Goal: Task Accomplishment & Management: Complete application form

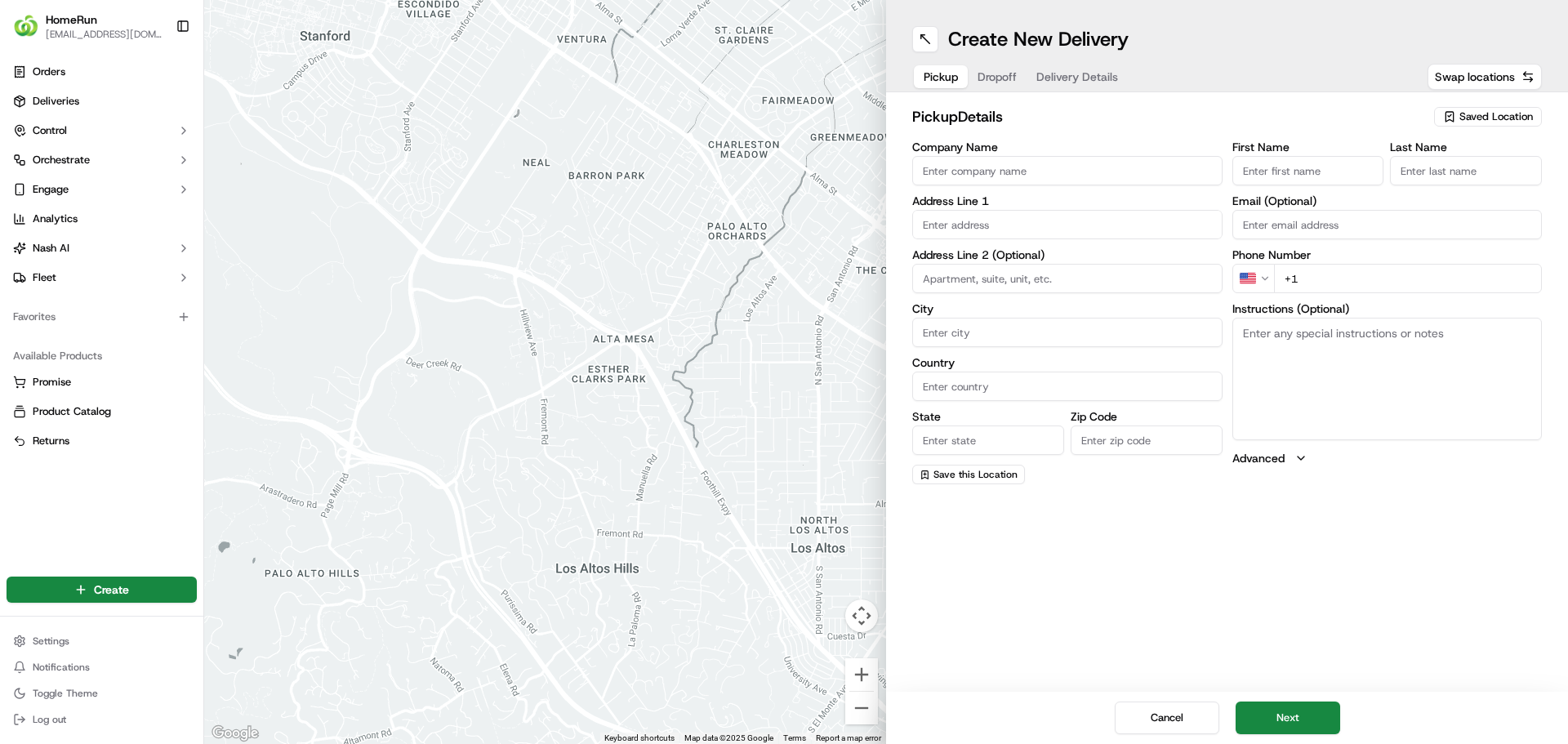
click at [1483, 111] on span "Saved Location" at bounding box center [1496, 116] width 73 height 14
type input "4366"
click at [1474, 175] on span "Woolworths Dianella (4366)" at bounding box center [1460, 178] width 201 height 14
type input "Woolworths Dianella"
type input "360-366 Grand Promenade"
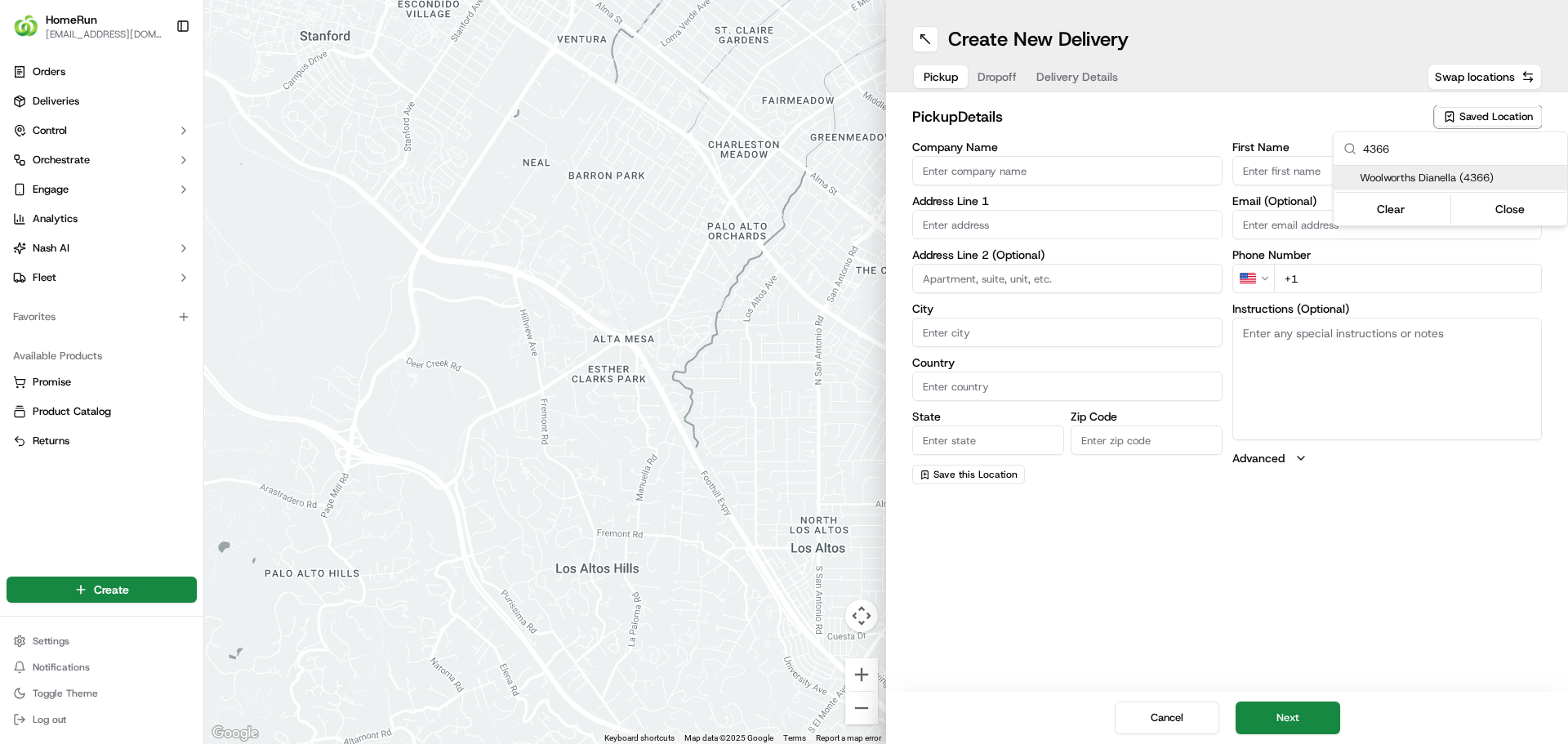
type input "Dianella"
type input "AU"
type input "WA"
type input "6059"
type input "Manager"
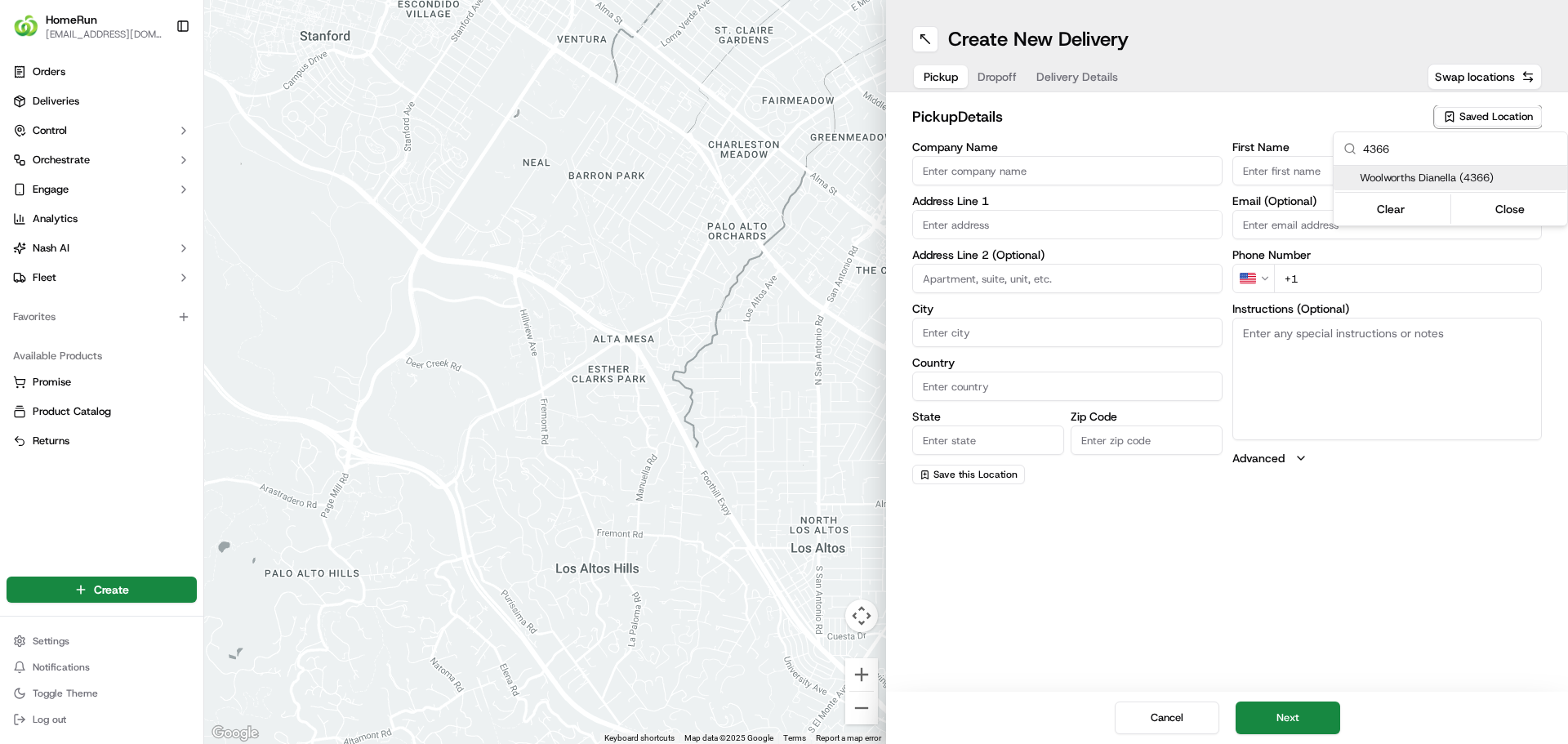
type input "Manager"
type input "[PHONE_NUMBER]"
type textarea "Store offers Direct-To-Boot Pickup. Enter from [GEOGRAPHIC_DATA] Use dedicated …"
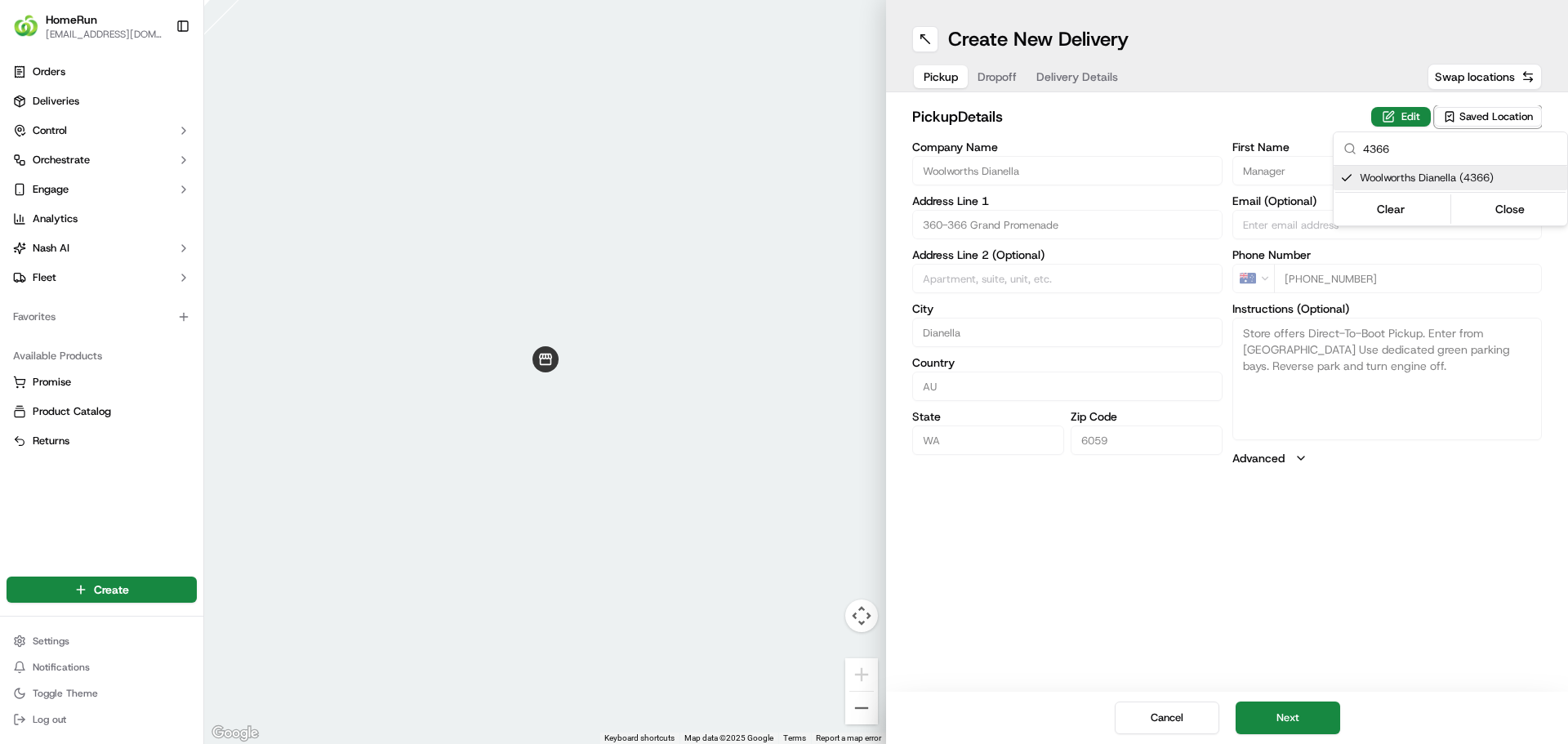
click at [1330, 566] on html "HomeRun [EMAIL_ADDRESS][DOMAIN_NAME] Toggle Sidebar Orders Deliveries Control O…" at bounding box center [784, 372] width 1568 height 744
click at [1301, 725] on button "Next" at bounding box center [1287, 718] width 105 height 33
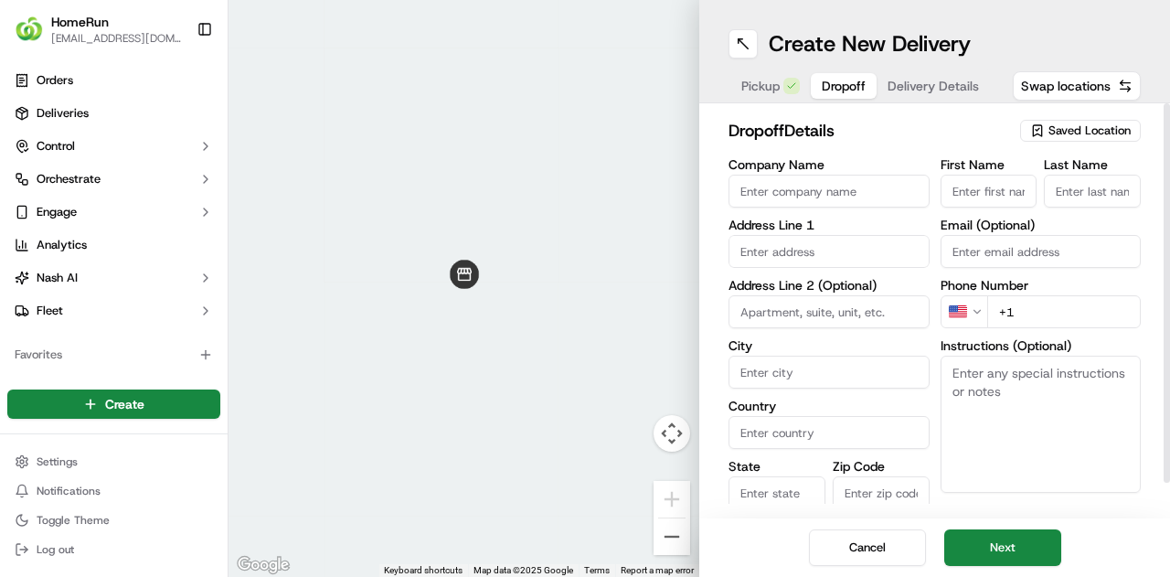
click at [1012, 195] on input "First Name" at bounding box center [988, 191] width 97 height 33
type input "[PERSON_NAME]"
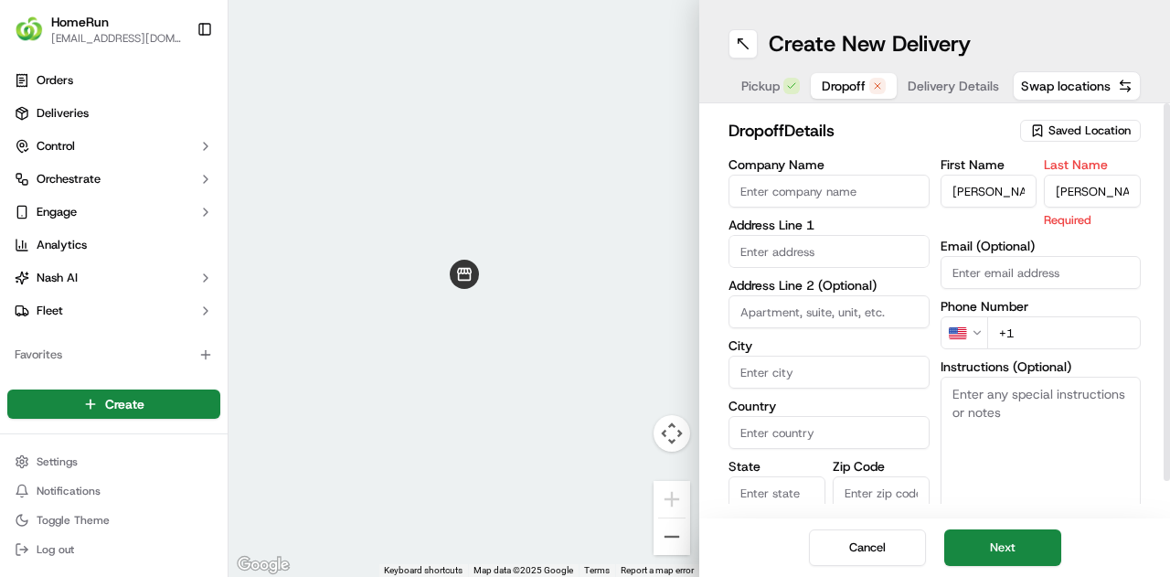
type input "[PERSON_NAME]"
click at [965, 334] on html "HomeRun [EMAIL_ADDRESS][DOMAIN_NAME] Toggle Sidebar Orders Deliveries Control O…" at bounding box center [585, 288] width 1170 height 577
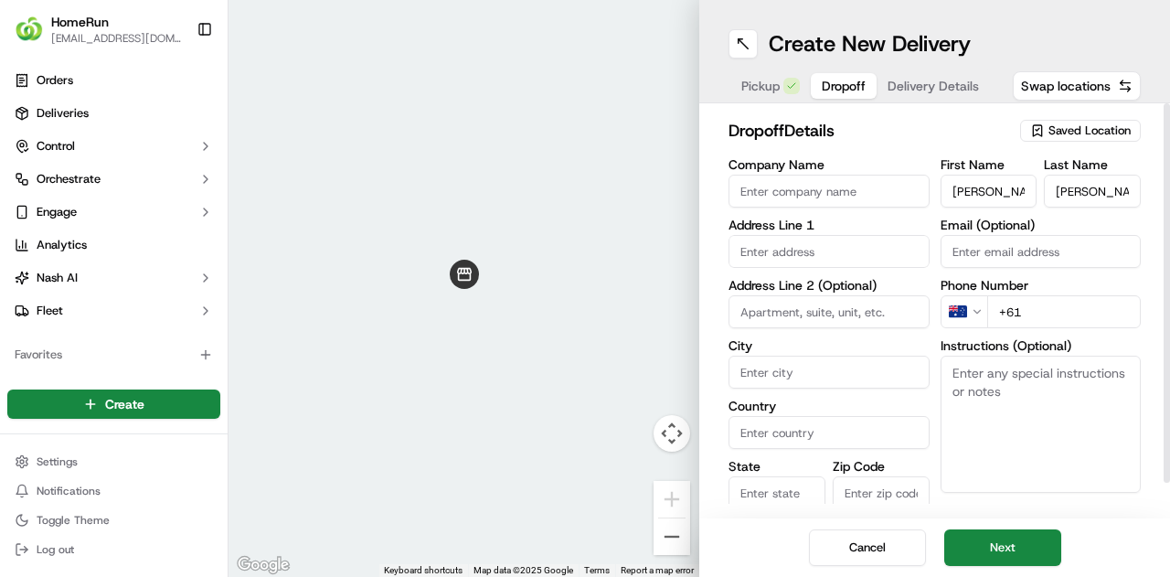
click at [1042, 305] on input "+61" at bounding box center [1064, 311] width 154 height 33
type input "[PHONE_NUMBER]"
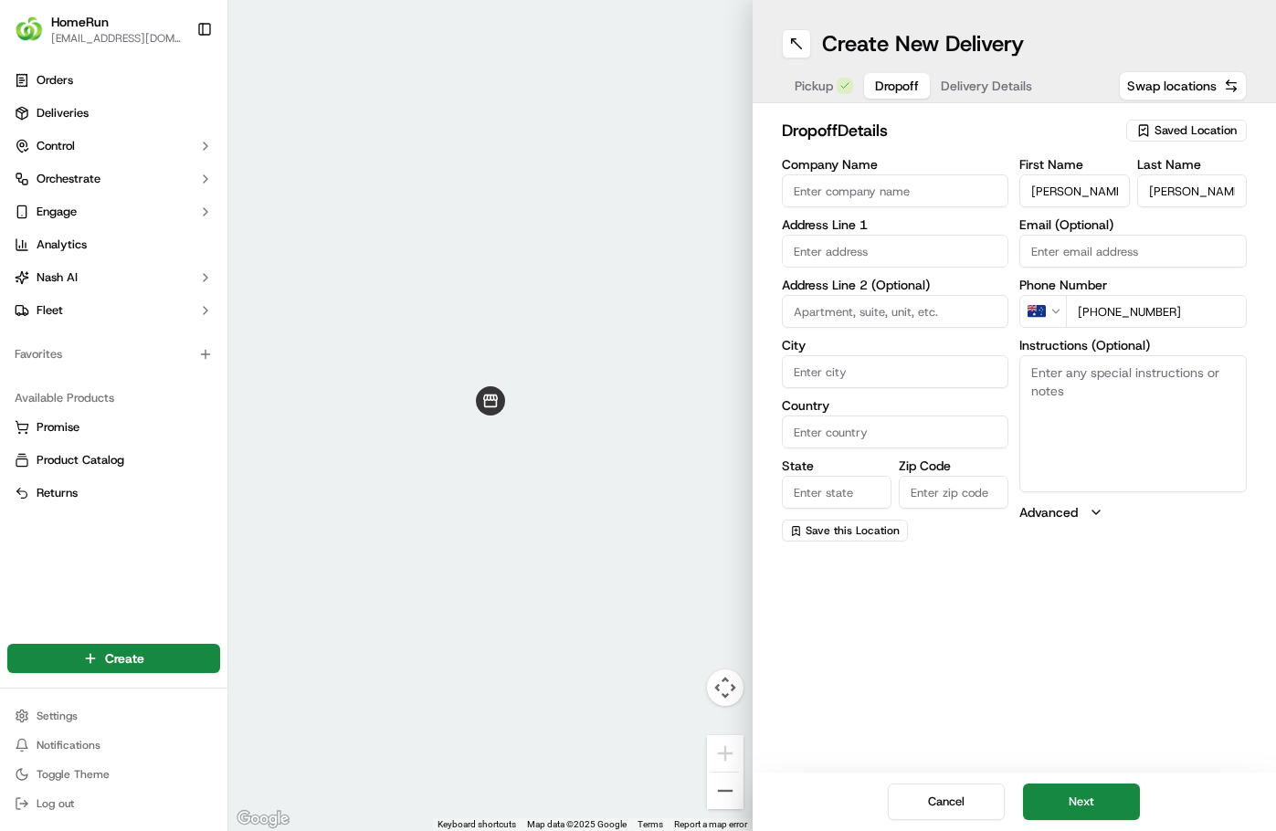
click at [1095, 591] on div "Create New Delivery Pickup Dropoff Delivery Details Swap locations dropoff Deta…" at bounding box center [1015, 415] width 524 height 831
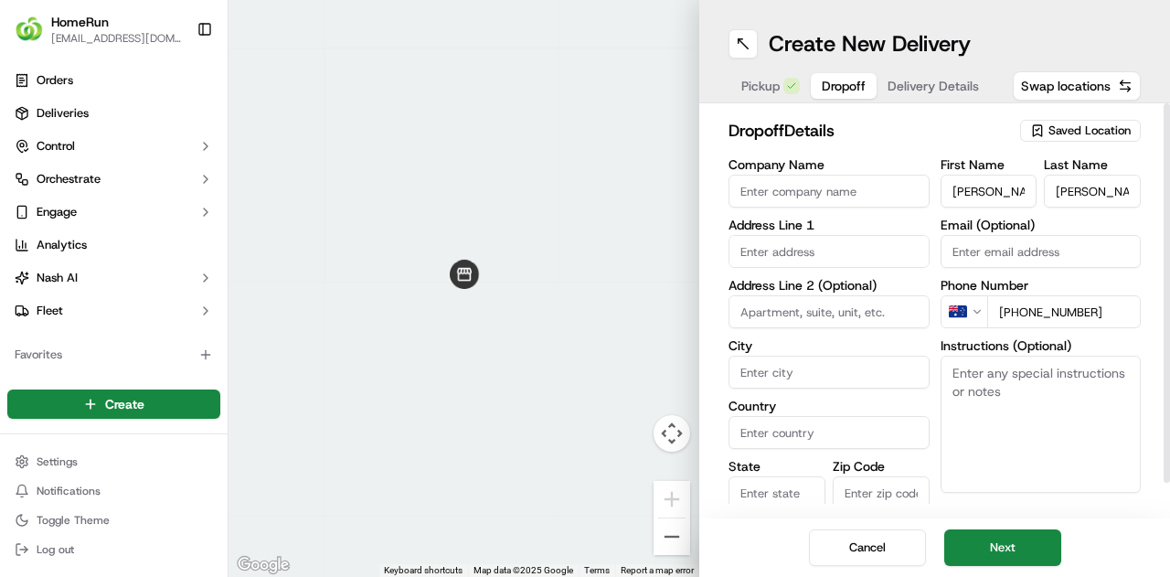
click at [853, 253] on input "text" at bounding box center [828, 251] width 201 height 33
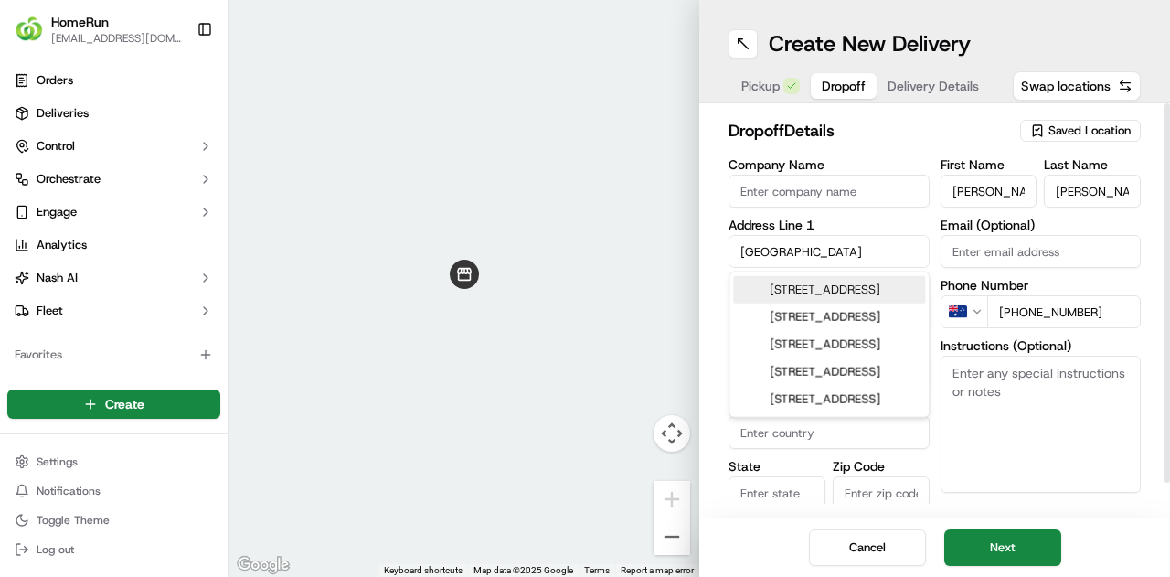
click at [815, 302] on div "[STREET_ADDRESS]" at bounding box center [829, 289] width 192 height 27
type input "[STREET_ADDRESS]"
type input "Ballajura"
type input "[GEOGRAPHIC_DATA]"
type input "WA"
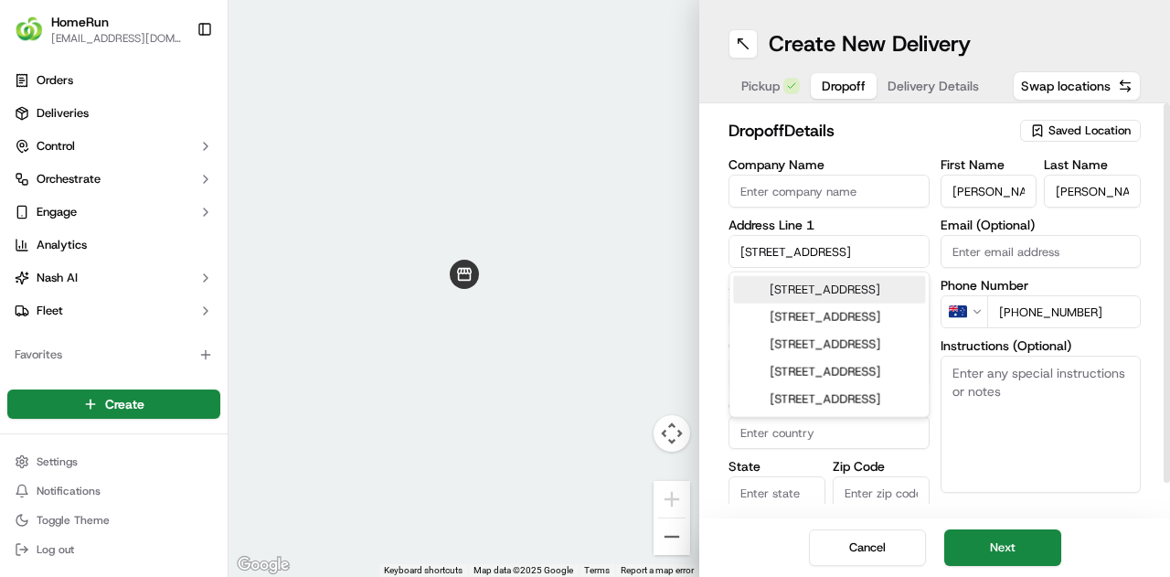
type input "6066"
type input "[GEOGRAPHIC_DATA]"
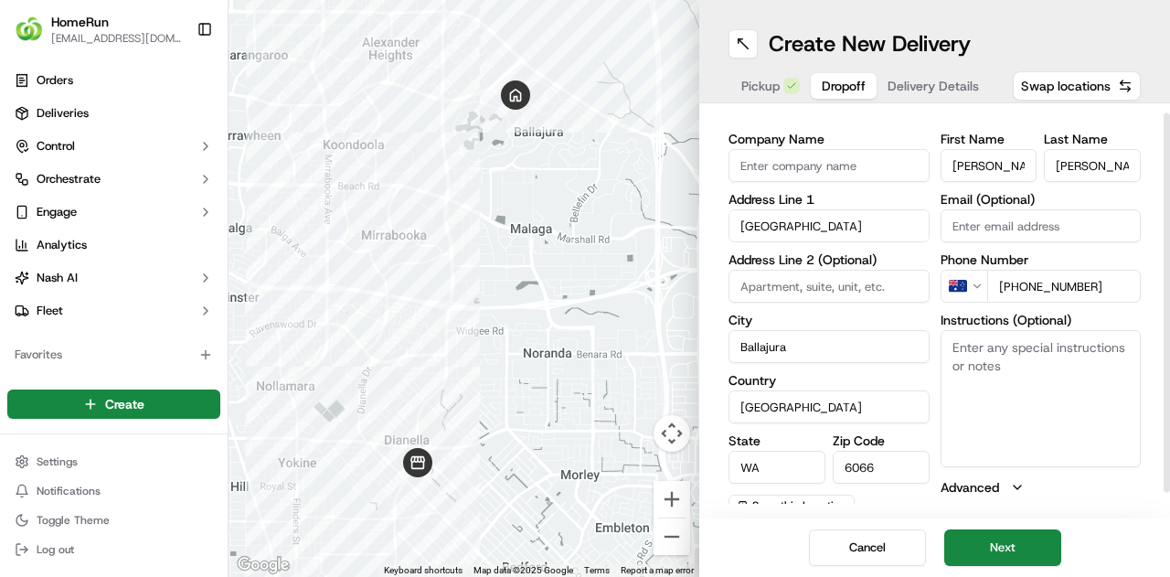
scroll to position [37, 0]
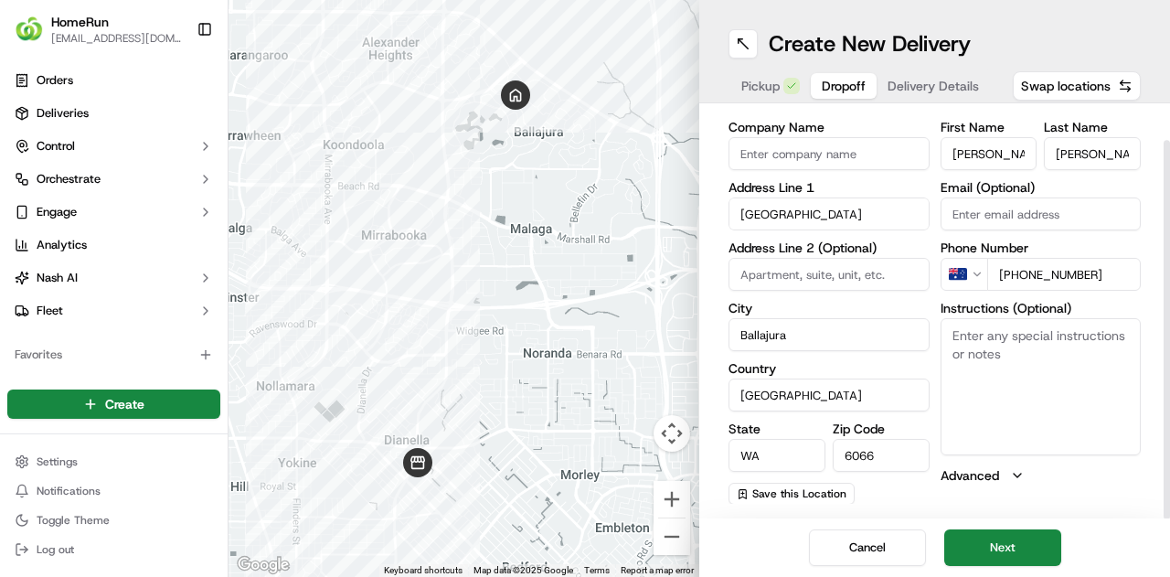
click at [999, 345] on textarea "Instructions (Optional)" at bounding box center [1040, 386] width 201 height 137
click at [969, 339] on textarea "Instructions (Optional)" at bounding box center [1040, 386] width 201 height 137
click at [1096, 302] on label "Instructions (Optional)" at bounding box center [1040, 308] width 201 height 13
click at [1096, 318] on textarea "Instructions (Optional)" at bounding box center [1040, 386] width 201 height 137
click at [1023, 546] on button "Next" at bounding box center [1002, 547] width 117 height 37
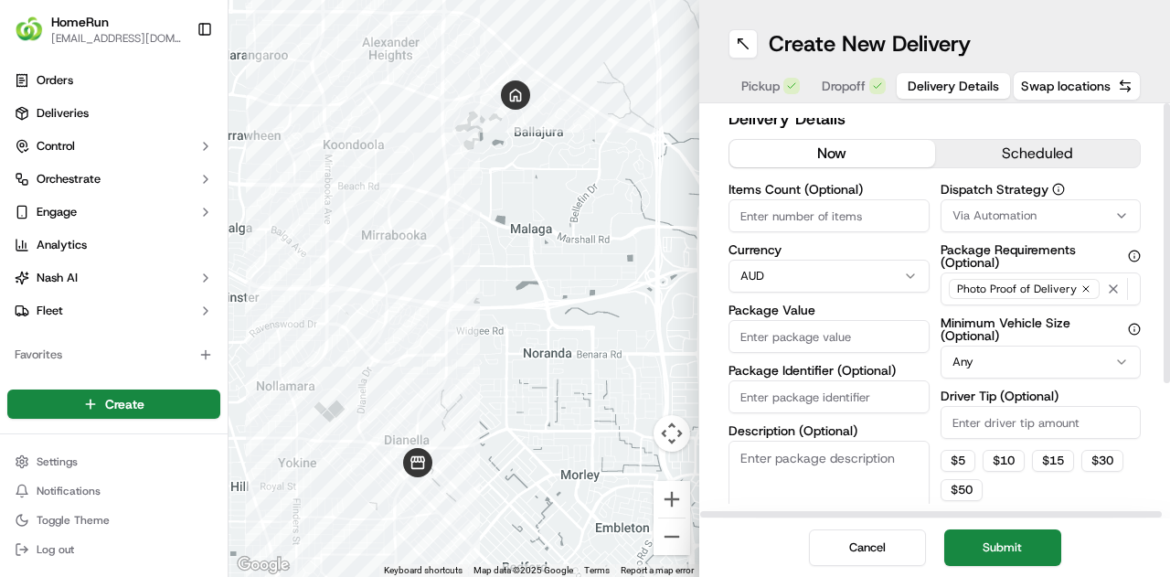
scroll to position [0, 0]
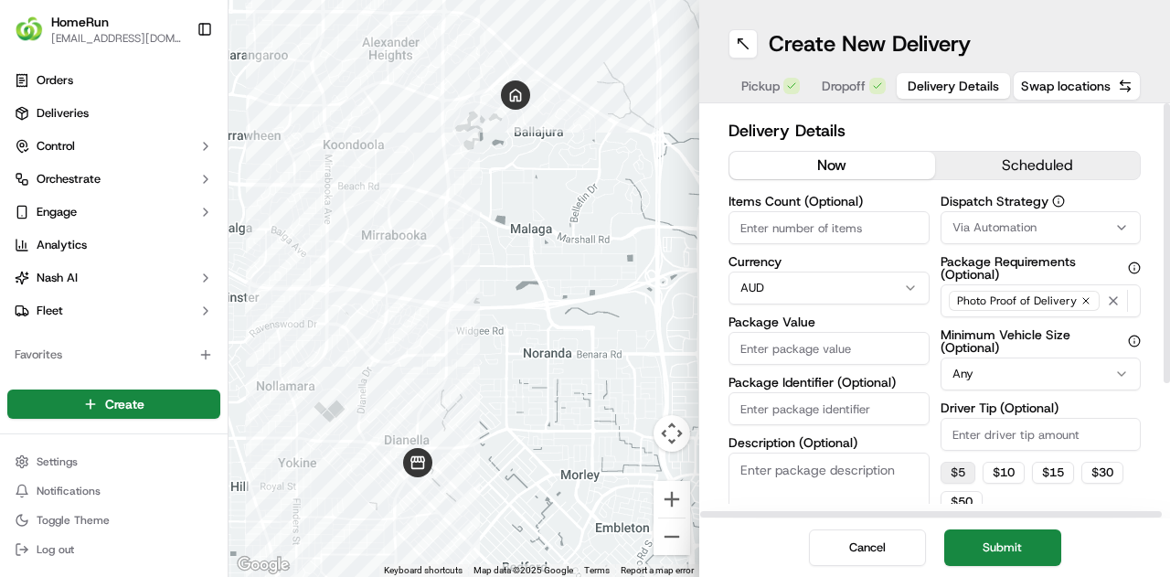
click at [959, 468] on button "$ 5" at bounding box center [957, 472] width 35 height 22
type input "5"
click at [794, 352] on input "Package Value" at bounding box center [828, 348] width 201 height 33
type input "85"
click at [824, 257] on label "Currency" at bounding box center [828, 261] width 201 height 13
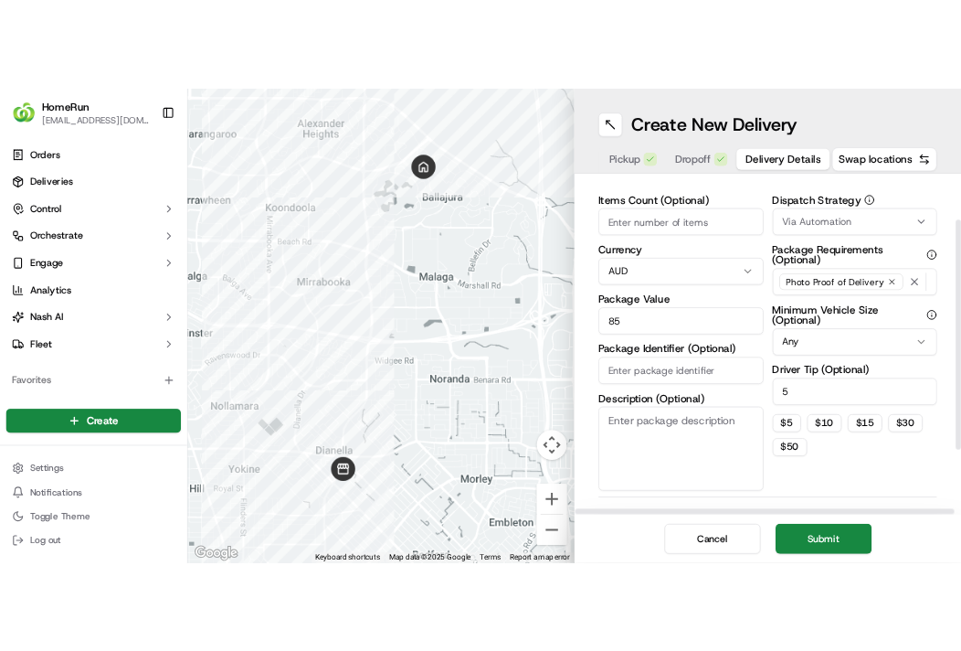
scroll to position [91, 0]
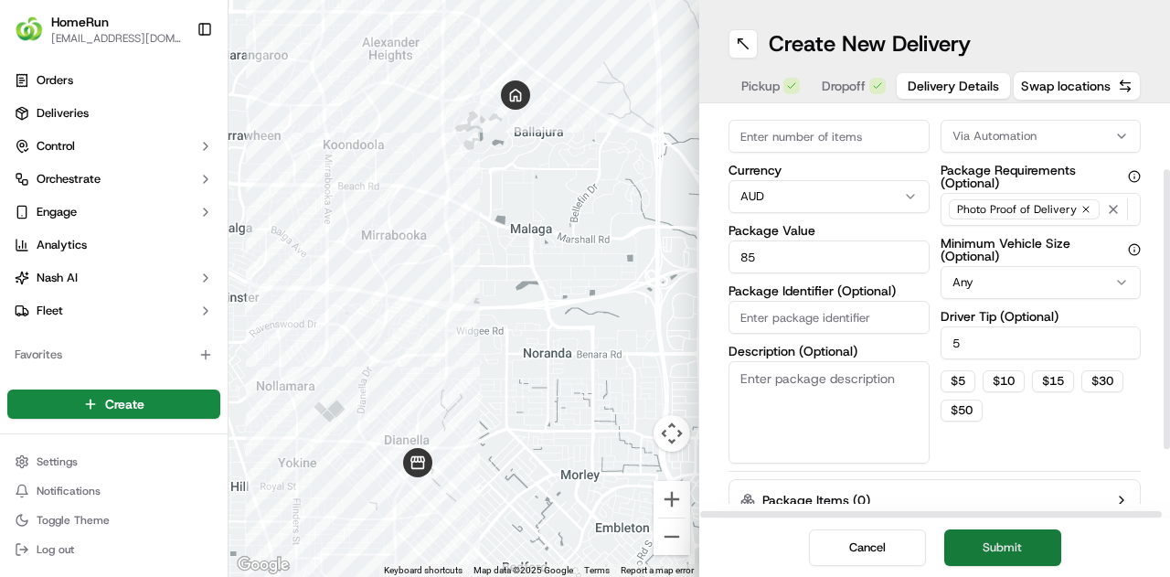
click at [1027, 551] on button "Submit" at bounding box center [1002, 547] width 117 height 37
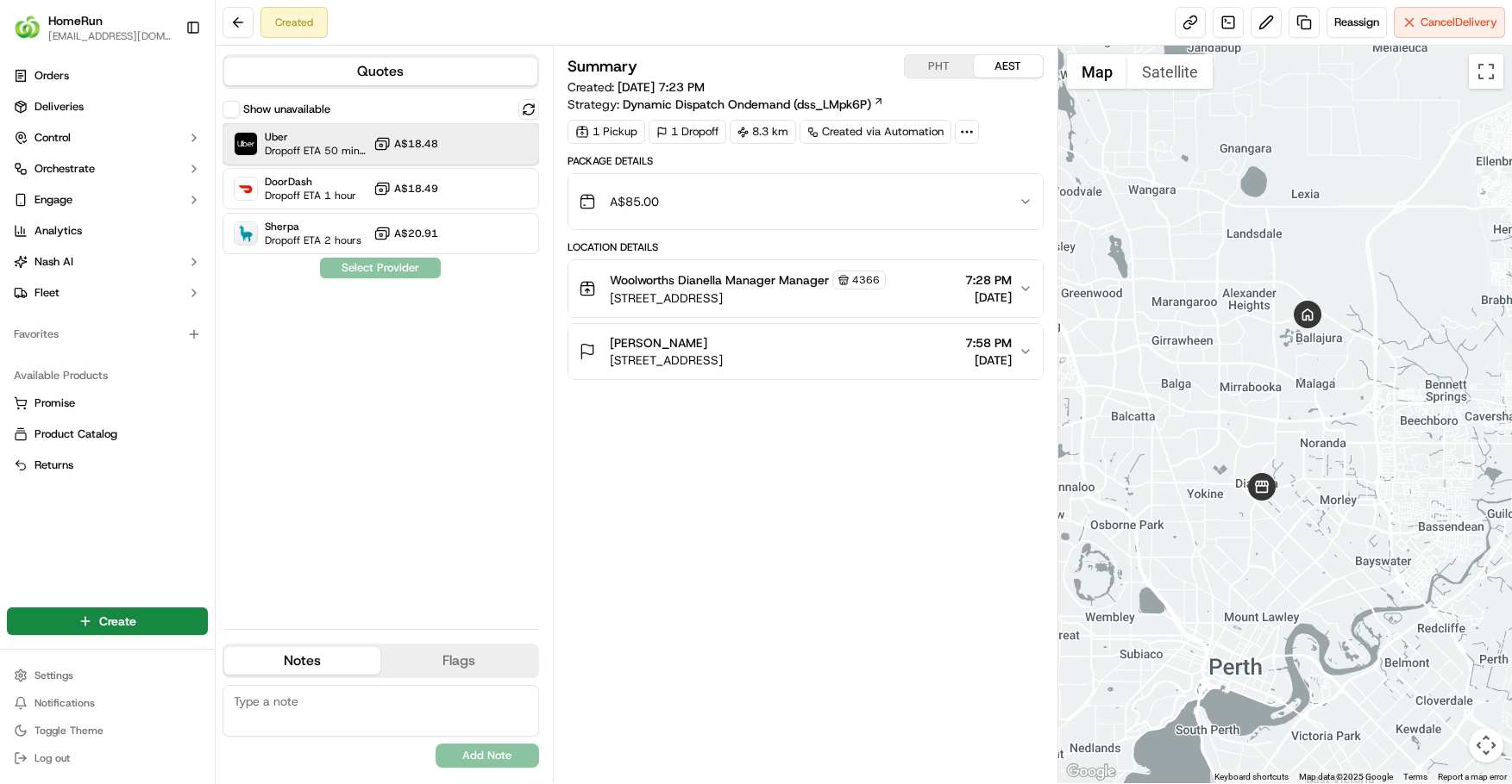
click at [343, 151] on span "Dropoff ETA 50 minutes" at bounding box center [316, 151] width 102 height 14
click at [393, 273] on button "Assign Provider" at bounding box center [380, 268] width 123 height 21
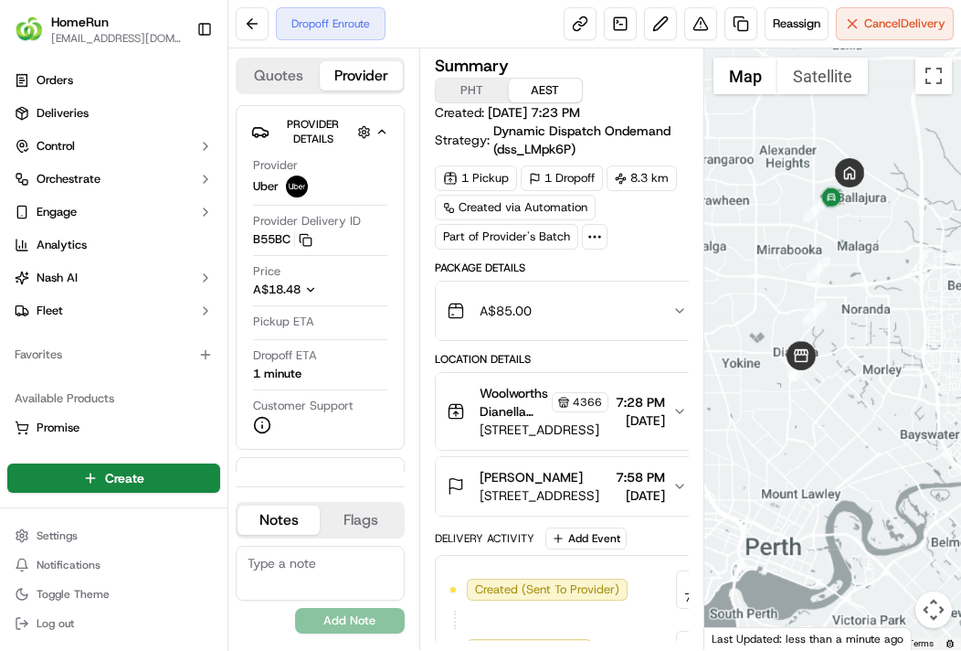
drag, startPoint x: 861, startPoint y: 297, endPoint x: 853, endPoint y: 224, distance: 73.5
click at [853, 224] on div at bounding box center [832, 348] width 257 height 601
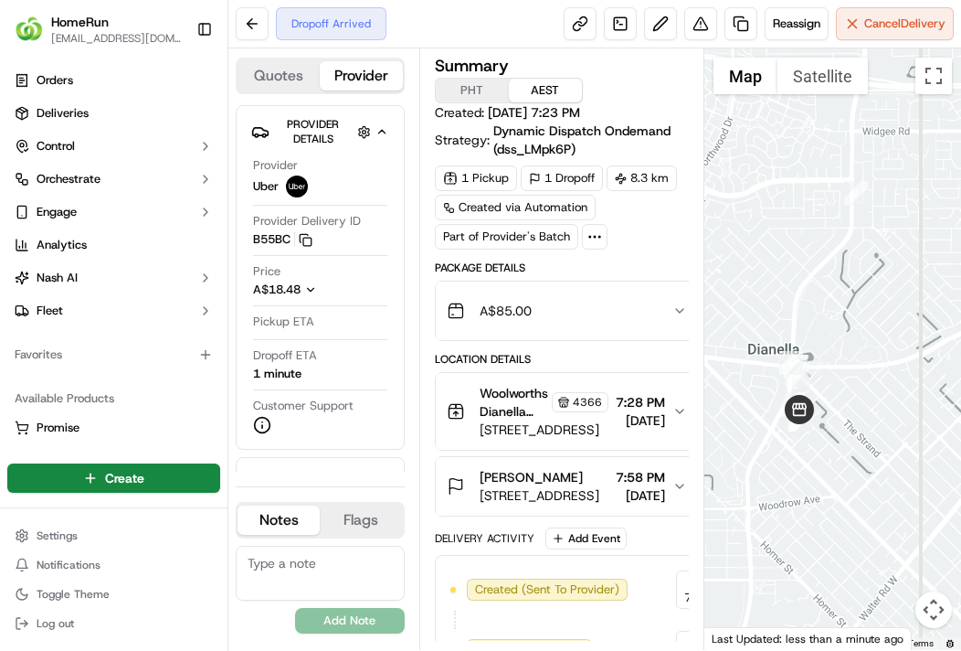
drag, startPoint x: 834, startPoint y: 352, endPoint x: 886, endPoint y: 319, distance: 61.6
click at [889, 318] on div at bounding box center [832, 348] width 257 height 601
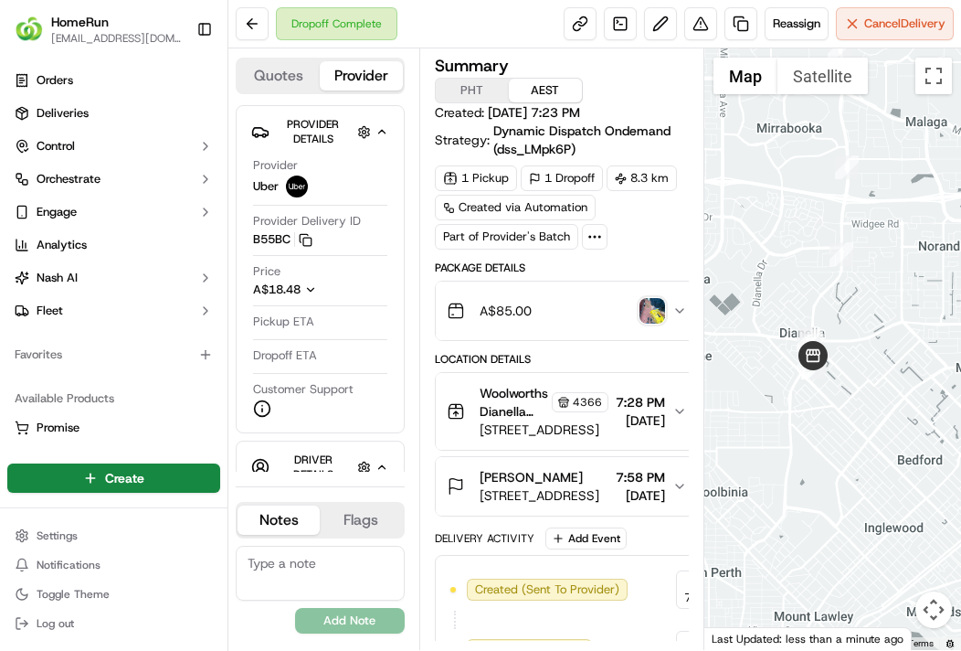
click at [665, 298] on img "button" at bounding box center [653, 311] width 26 height 26
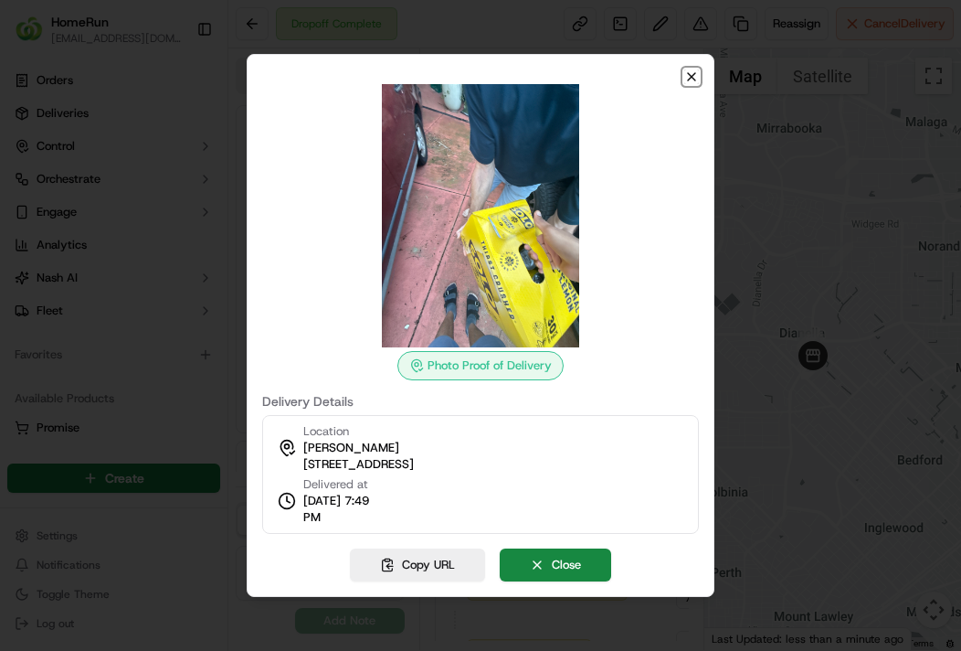
click at [690, 72] on icon "button" at bounding box center [691, 76] width 15 height 15
